Goal: Task Accomplishment & Management: Complete application form

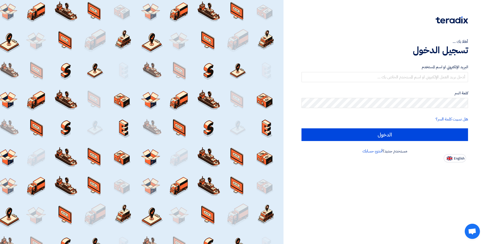
type input "[EMAIL_ADDRESS][DOMAIN_NAME]"
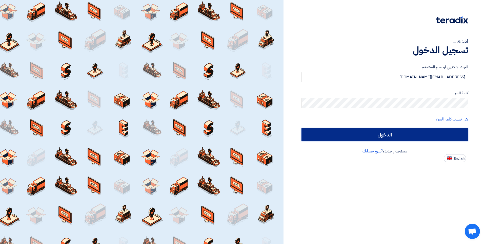
click at [390, 128] on input "الدخول" at bounding box center [385, 134] width 167 height 13
type input "Sign in"
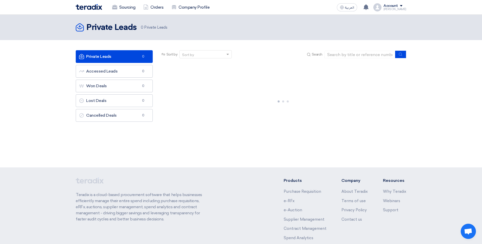
click at [101, 57] on link "Private Leads Private Leads 0" at bounding box center [114, 56] width 77 height 13
click at [122, 69] on link "Accessed Leads Accessed Leads 85" at bounding box center [114, 71] width 77 height 13
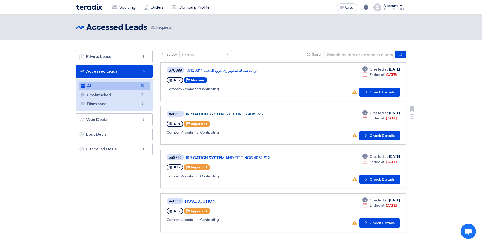
click at [227, 114] on link "IRRIGATION SYSTEM & FITTINGS 4081-912" at bounding box center [249, 114] width 127 height 5
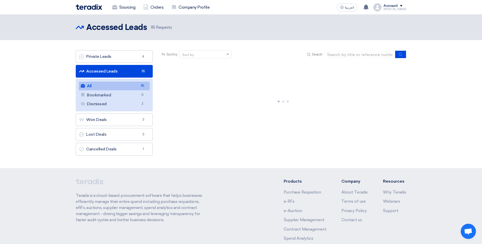
click at [112, 83] on link "All All 85" at bounding box center [114, 86] width 71 height 9
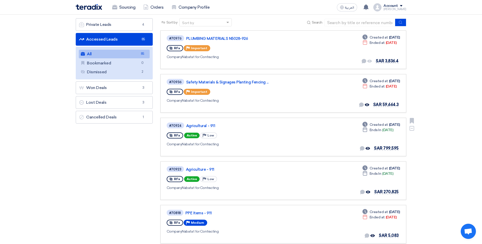
scroll to position [51, 0]
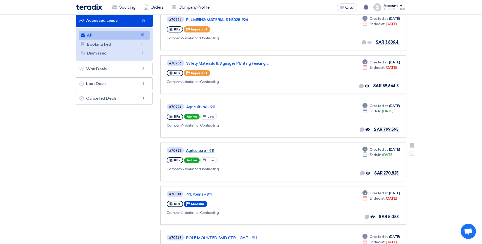
click at [208, 152] on link "Agriculture - 911" at bounding box center [249, 150] width 127 height 5
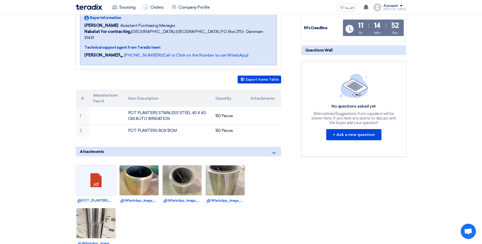
scroll to position [101, 0]
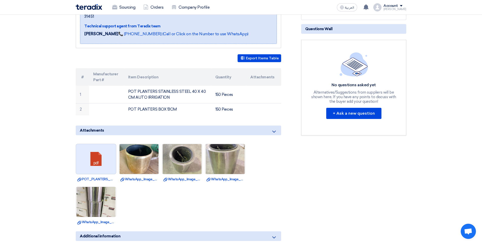
click at [88, 153] on link at bounding box center [96, 159] width 41 height 30
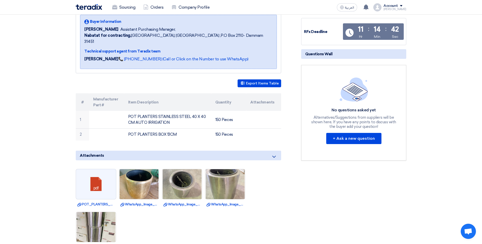
scroll to position [76, 0]
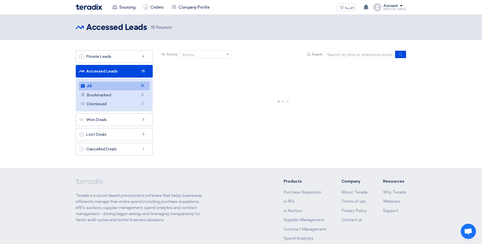
click at [117, 88] on link "All All 85" at bounding box center [114, 86] width 71 height 9
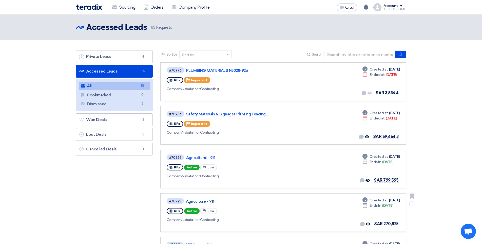
click at [206, 202] on link "Agriculture - 911" at bounding box center [249, 201] width 127 height 5
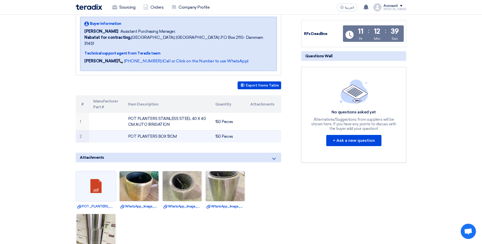
scroll to position [76, 0]
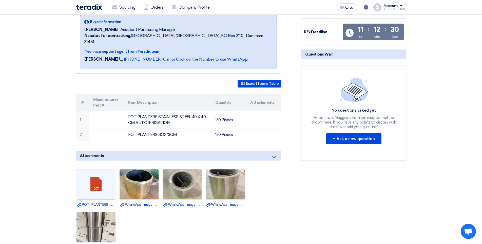
drag, startPoint x: 184, startPoint y: 0, endPoint x: 432, endPoint y: 68, distance: 257.0
click at [432, 68] on section "Agriculture - 911 Buyer Information [PERSON_NAME] Assistant Purchasing Manager,…" at bounding box center [241, 169] width 482 height 358
click at [101, 218] on img at bounding box center [96, 227] width 40 height 53
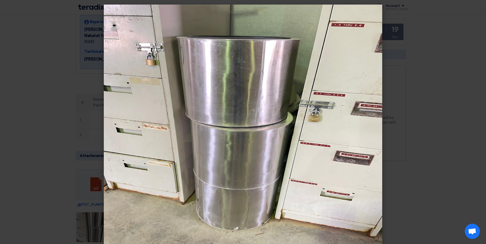
click at [455, 58] on modal-container at bounding box center [243, 122] width 486 height 244
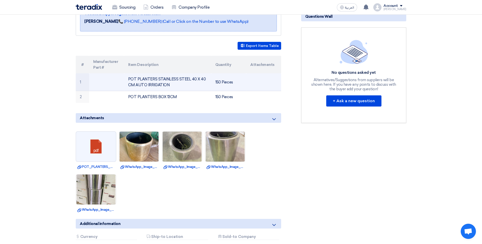
scroll to position [101, 0]
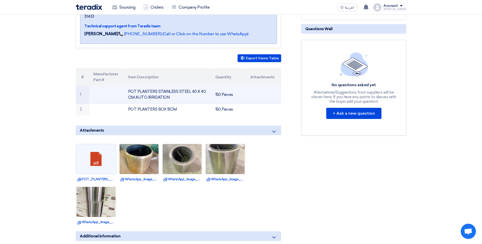
drag, startPoint x: 129, startPoint y: 84, endPoint x: 170, endPoint y: 92, distance: 41.5
click at [170, 92] on td "POT PLANTERS STAINLESS STEEL 40 X 40 CM AUTO IRRIGATION" at bounding box center [167, 95] width 87 height 18
copy td "POT PLANTERS STAINLESS STEEL 40 X 40 CM AUTO IRRIGATION"
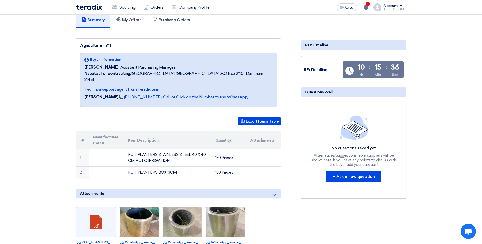
scroll to position [0, 0]
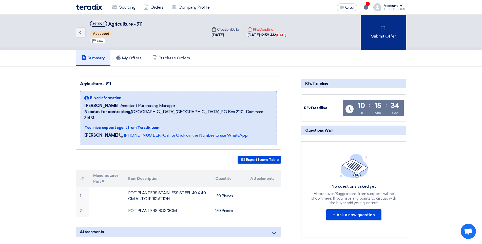
click at [395, 33] on div "Submit Offer" at bounding box center [384, 32] width 46 height 35
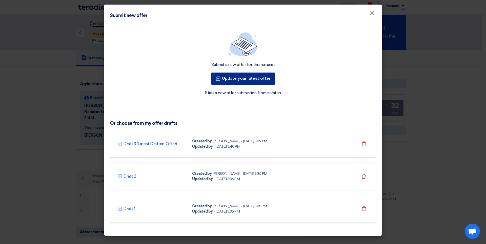
click at [249, 80] on button "Update your latest offer" at bounding box center [243, 78] width 64 height 12
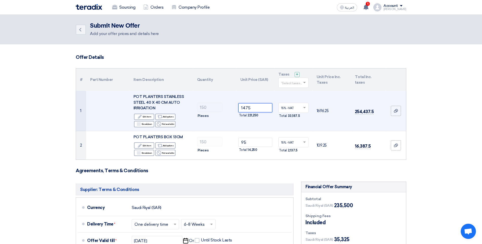
click at [263, 106] on input "1475" at bounding box center [255, 107] width 34 height 9
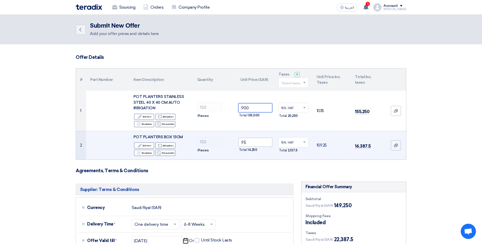
type input "900"
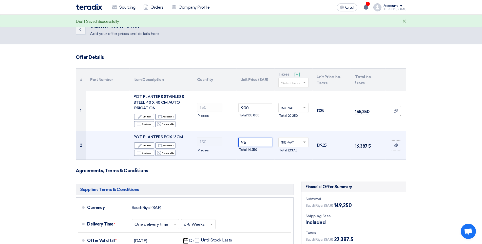
click at [257, 145] on input "95" at bounding box center [255, 142] width 34 height 9
type input "80"
click at [259, 150] on div "Total 12,000" at bounding box center [255, 150] width 34 height 6
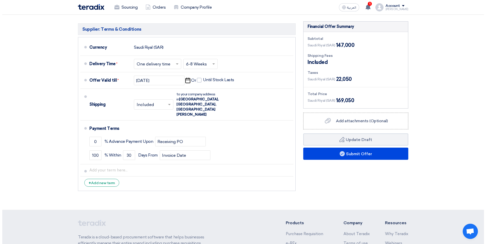
scroll to position [165, 0]
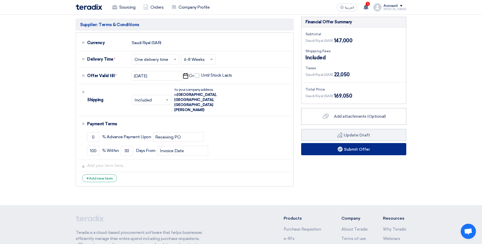
click at [365, 147] on button "Submit Offer" at bounding box center [353, 149] width 105 height 12
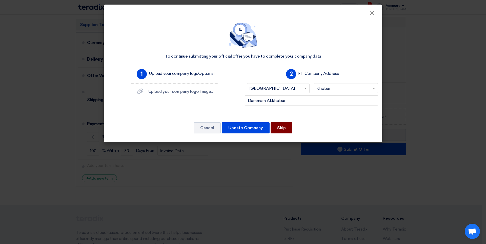
click at [290, 124] on button "Skip" at bounding box center [282, 127] width 22 height 11
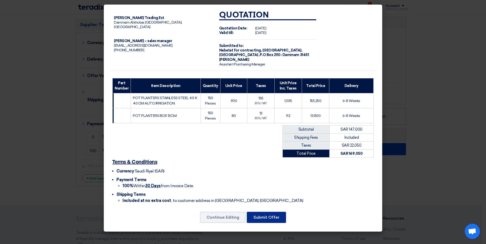
click at [268, 218] on button "Submit Offer" at bounding box center [266, 216] width 39 height 11
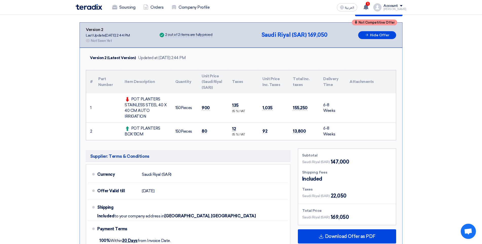
scroll to position [101, 0]
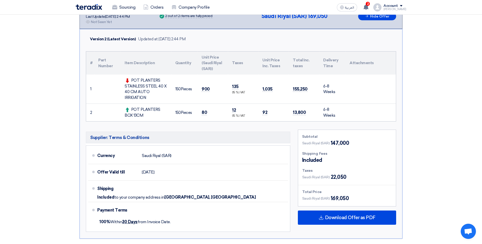
drag, startPoint x: 132, startPoint y: 80, endPoint x: 152, endPoint y: 96, distance: 25.9
click at [152, 96] on div "POT PLANTERS STAINLESS STEEL 40 X 40 CM AUTO IRRIGATION" at bounding box center [146, 88] width 43 height 23
copy div "POT PLANTERS STAINLESS STEEL 40 X 40 CM AUTO IRRIGATION"
drag, startPoint x: 131, startPoint y: 109, endPoint x: 146, endPoint y: 117, distance: 16.6
click at [146, 117] on div "POT PLANTERS BOX 13CM" at bounding box center [146, 112] width 43 height 11
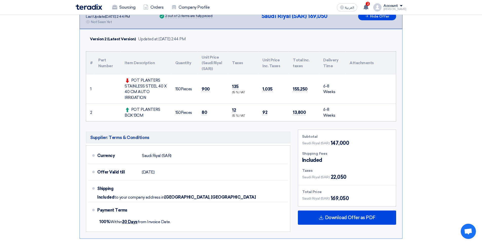
copy div "POT PLANTERS BOX 13CM"
